Goal: Information Seeking & Learning: Learn about a topic

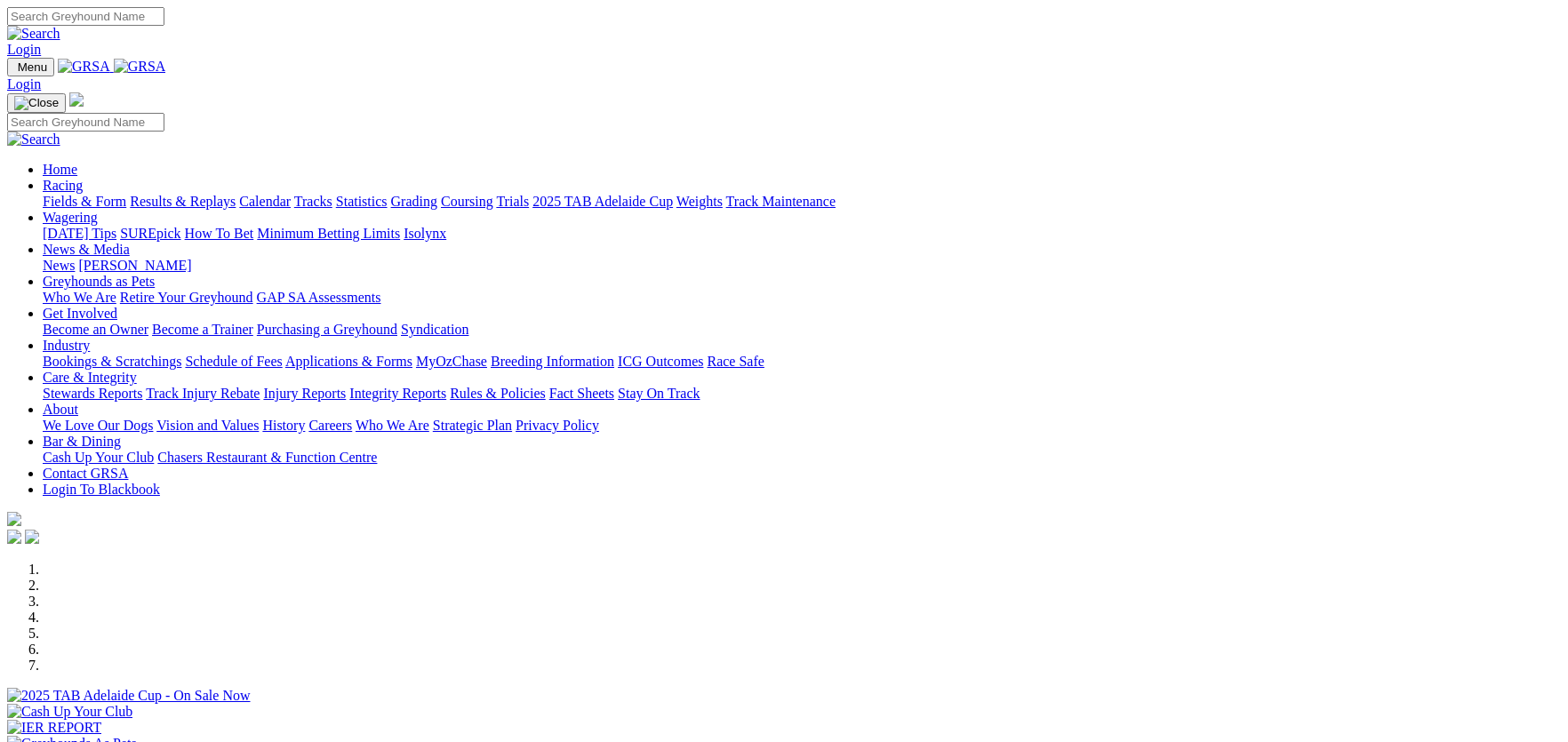
scroll to position [711, 0]
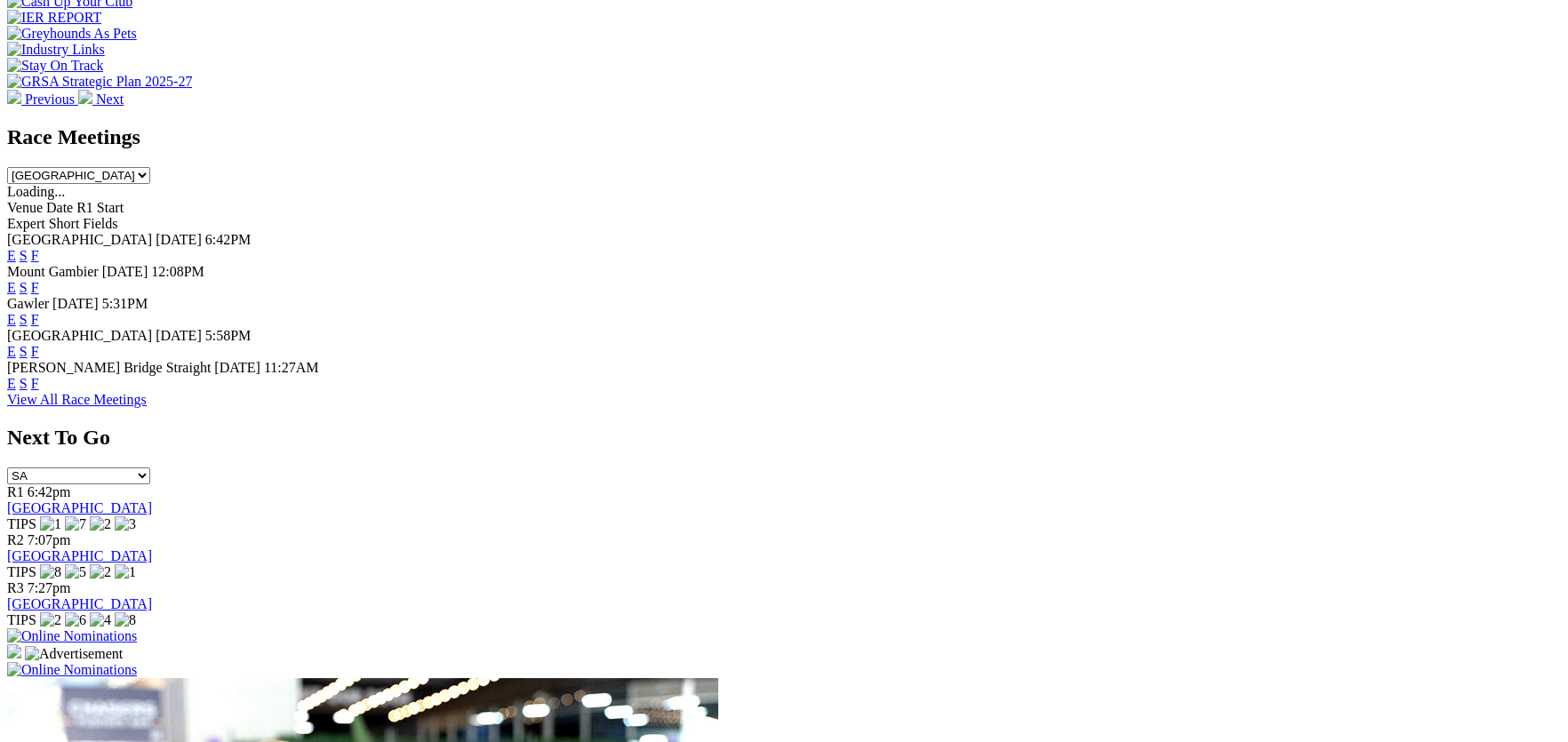
click at [39, 248] on link "F" at bounding box center [35, 256] width 8 height 15
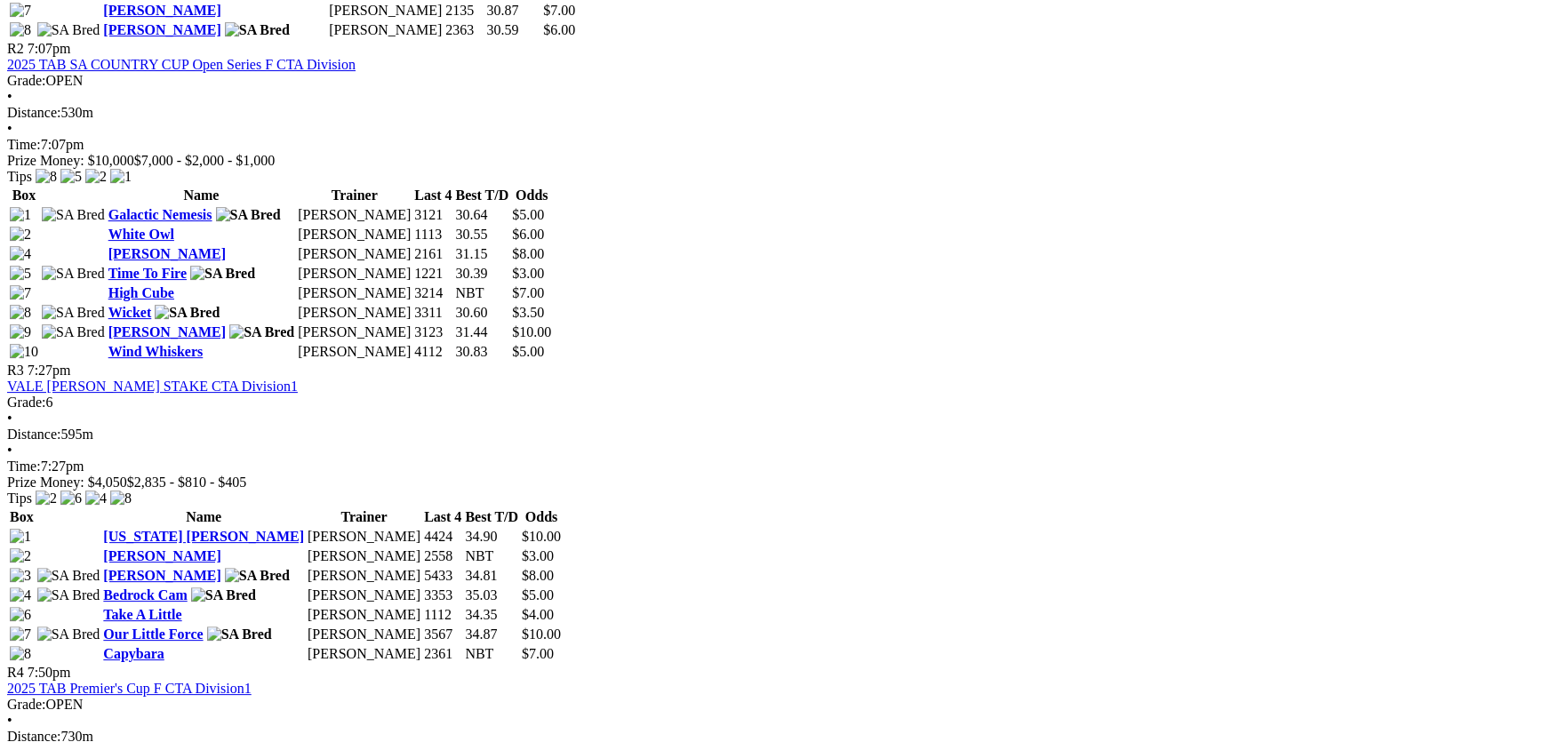
scroll to position [1244, 0]
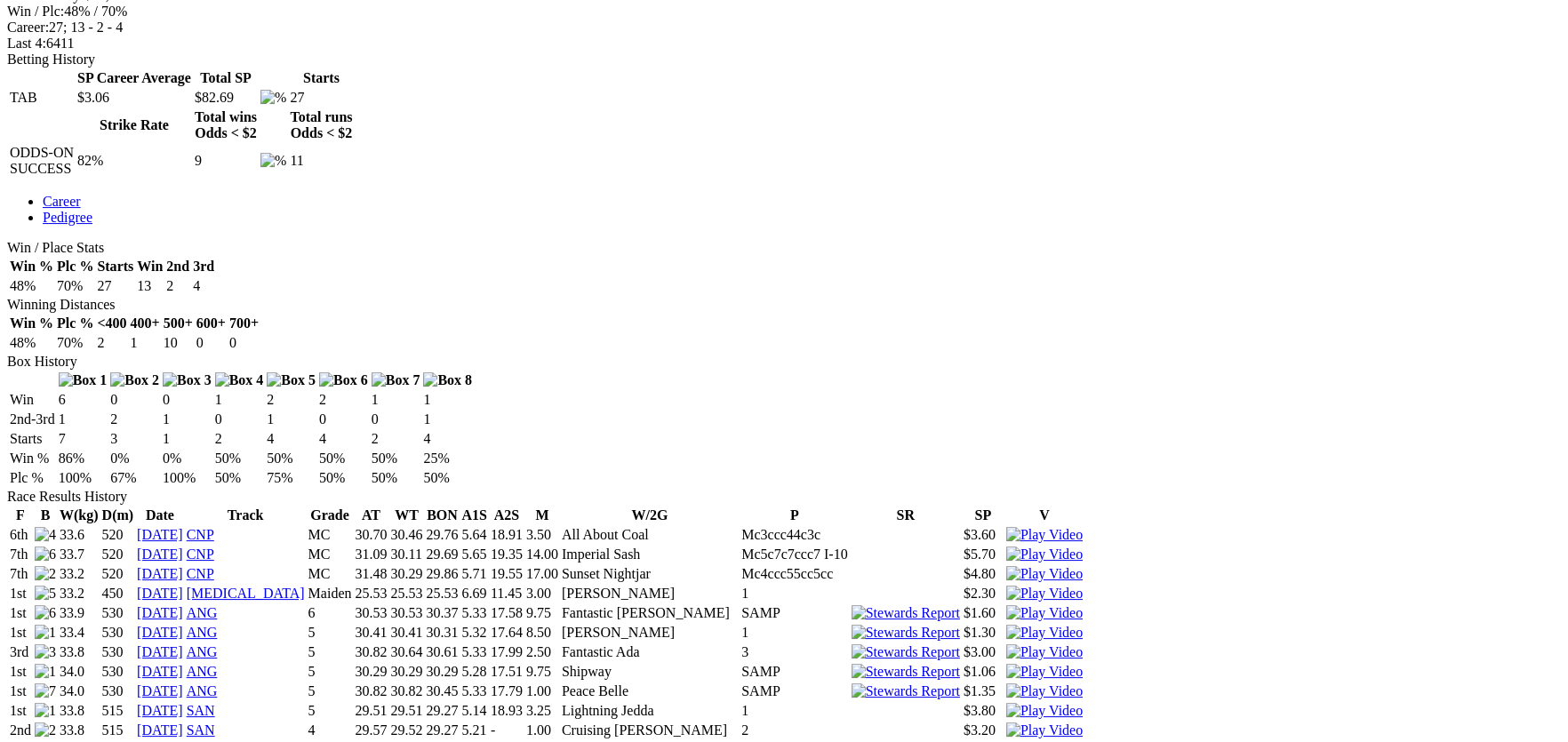
scroll to position [799, 0]
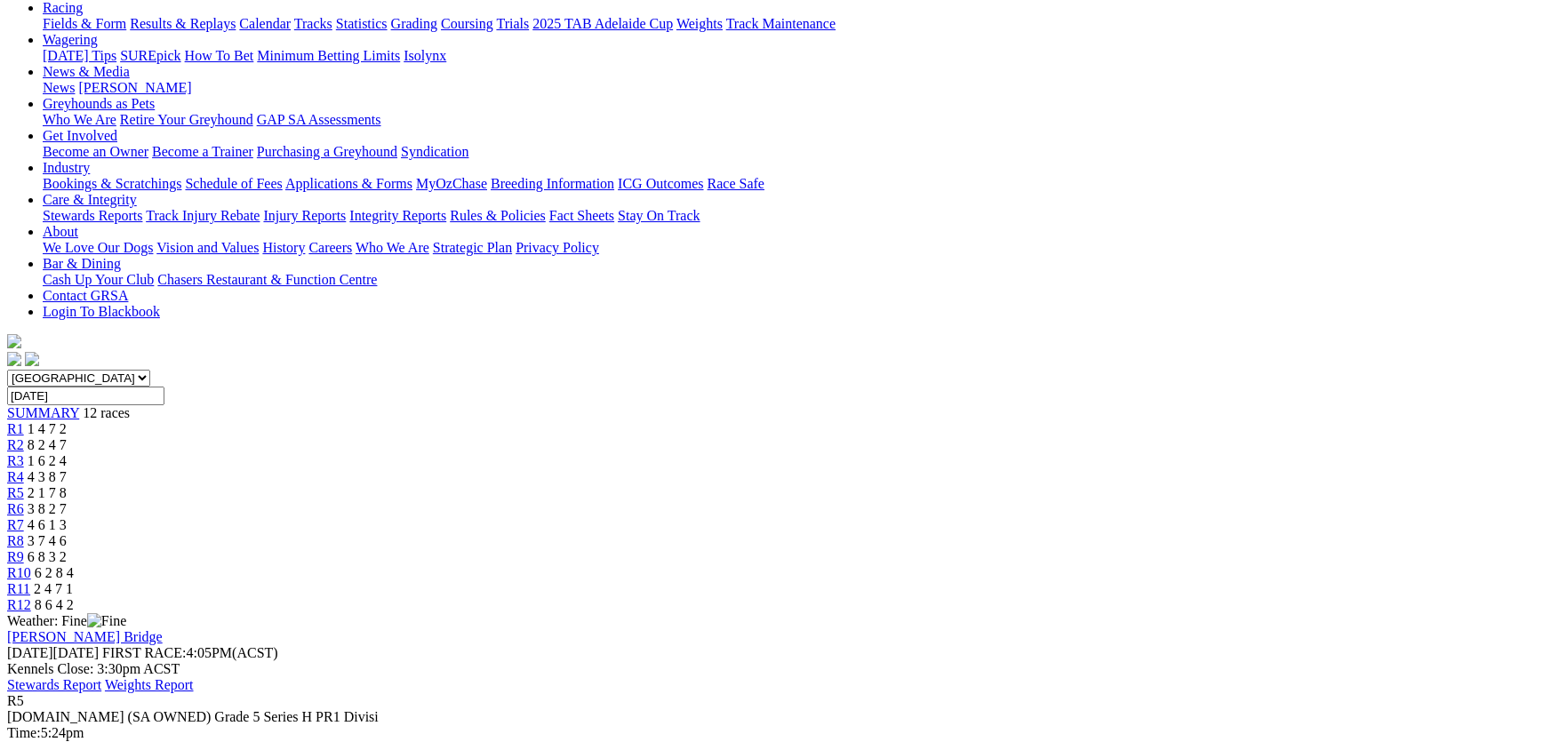
scroll to position [177, 0]
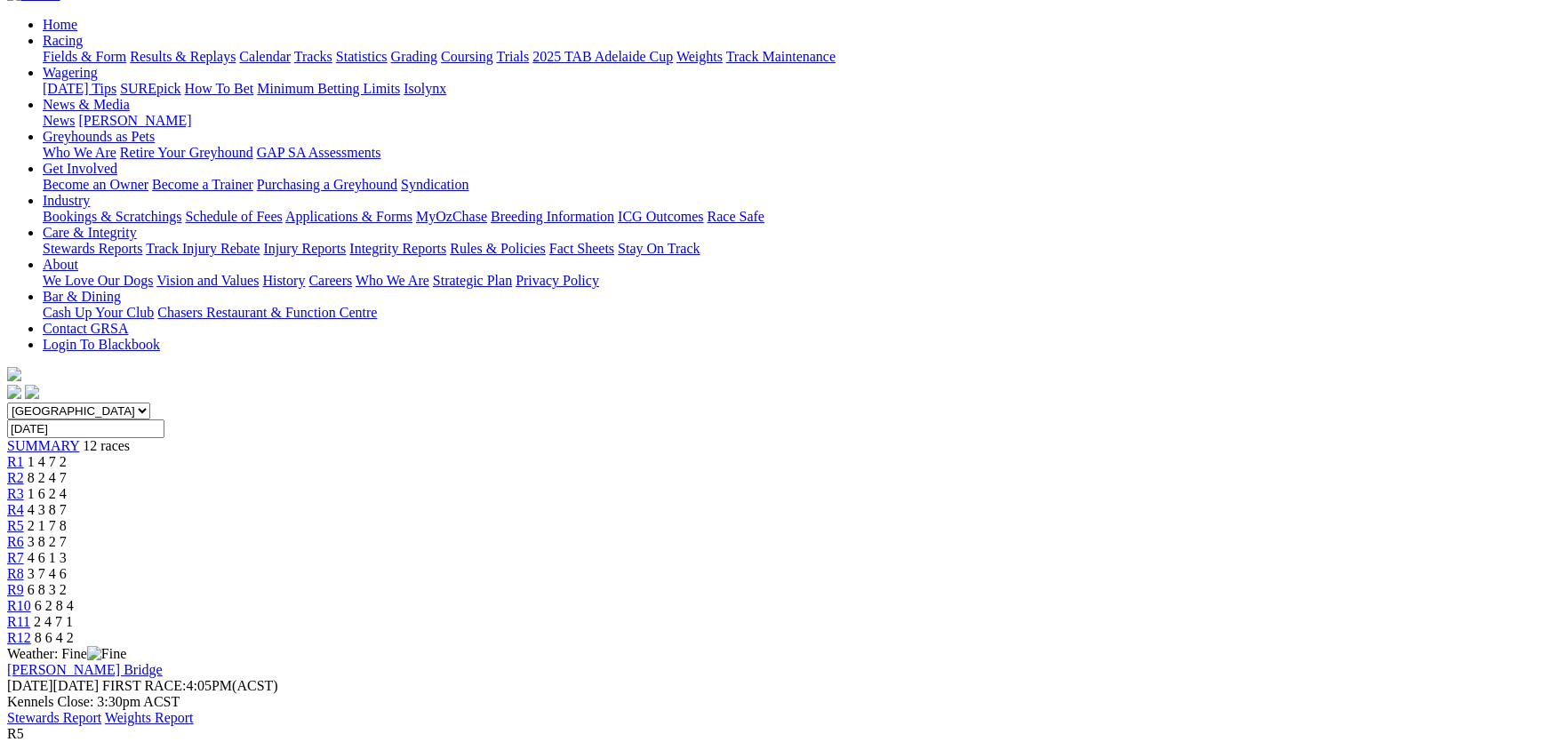
click at [102, 711] on link "Stewards Report" at bounding box center [53, 718] width 94 height 15
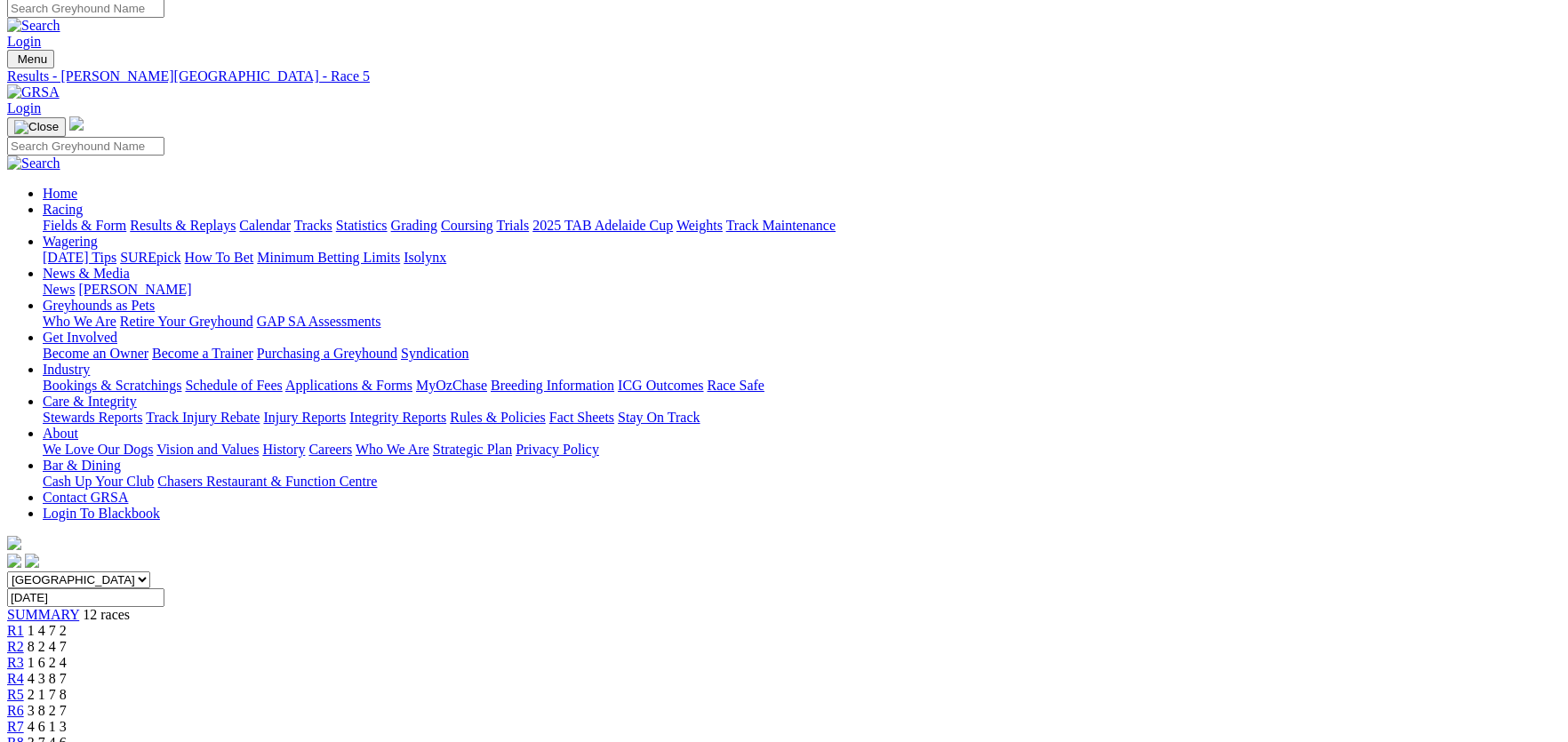
scroll to position [0, 0]
